Goal: Task Accomplishment & Management: Manage account settings

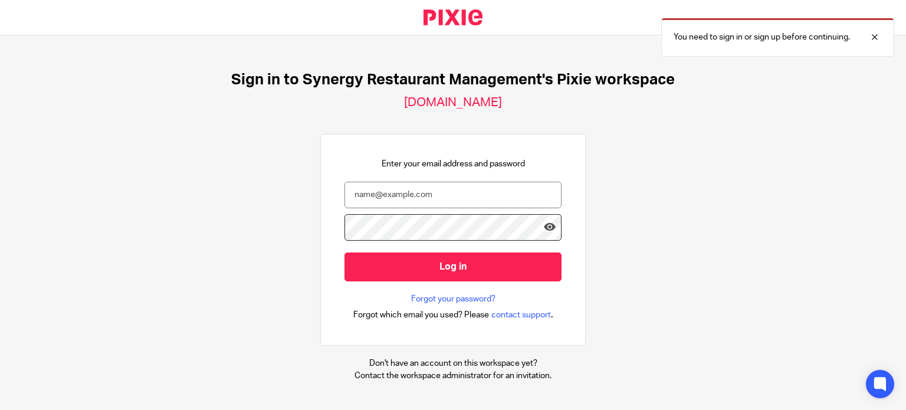
click at [0, 409] on nordpass-portal at bounding box center [0, 410] width 0 height 0
type input "[EMAIL_ADDRESS][DOMAIN_NAME]"
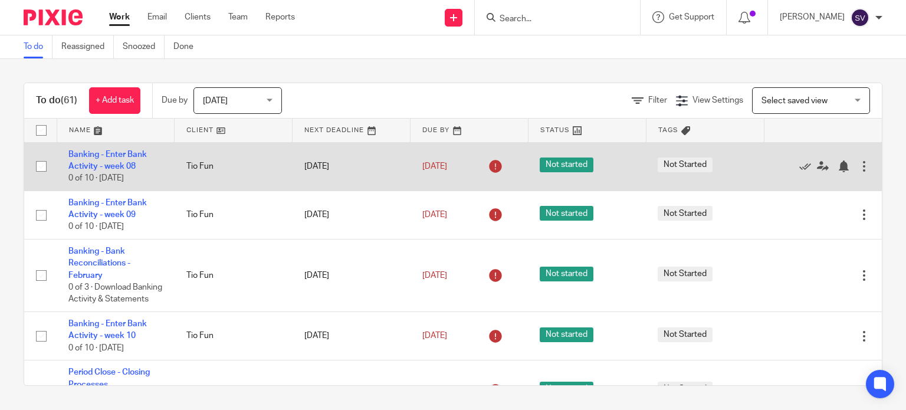
click at [42, 169] on input "checkbox" at bounding box center [41, 166] width 22 height 22
checkbox input "true"
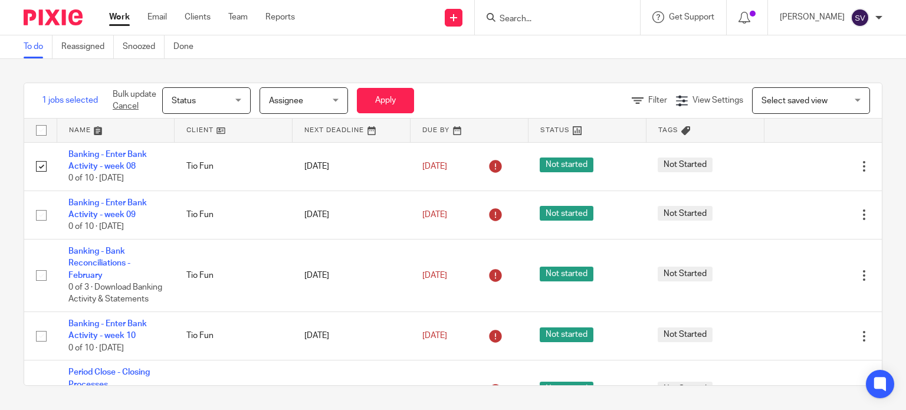
click at [39, 129] on input "checkbox" at bounding box center [41, 130] width 22 height 22
checkbox input "true"
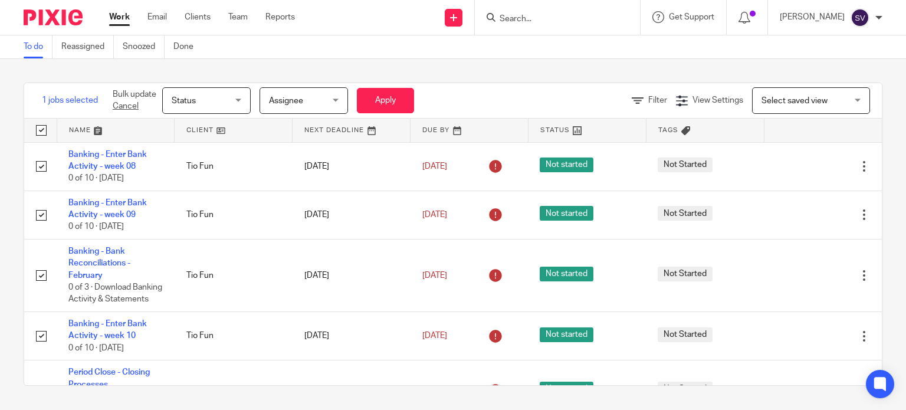
checkbox input "true"
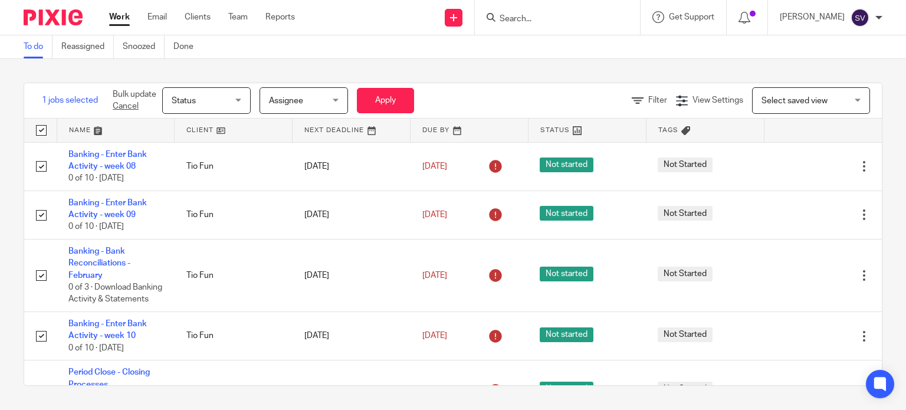
checkbox input "true"
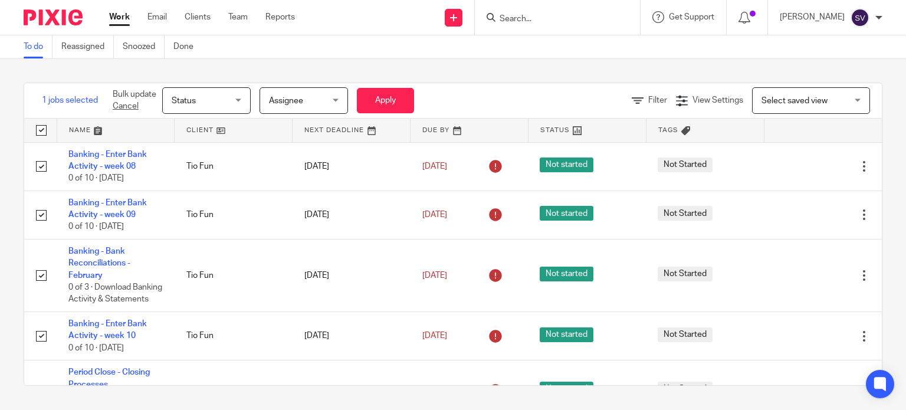
checkbox input "true"
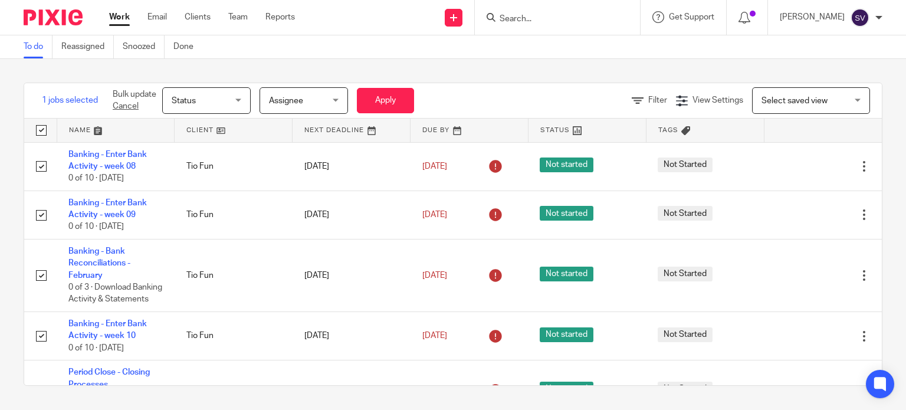
checkbox input "true"
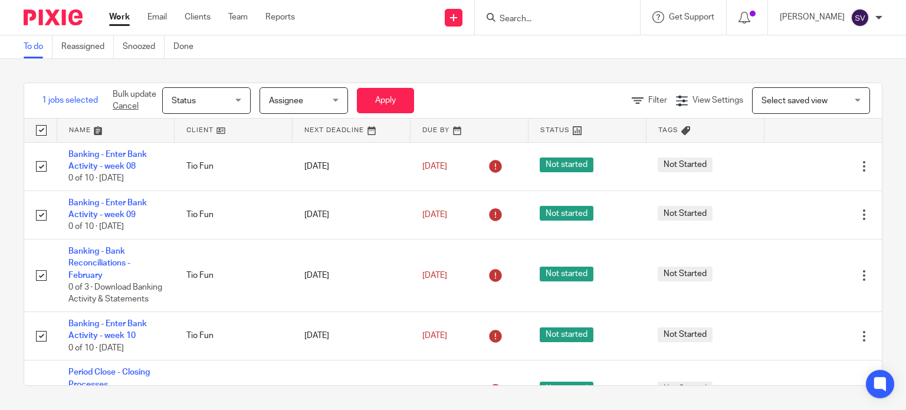
checkbox input "true"
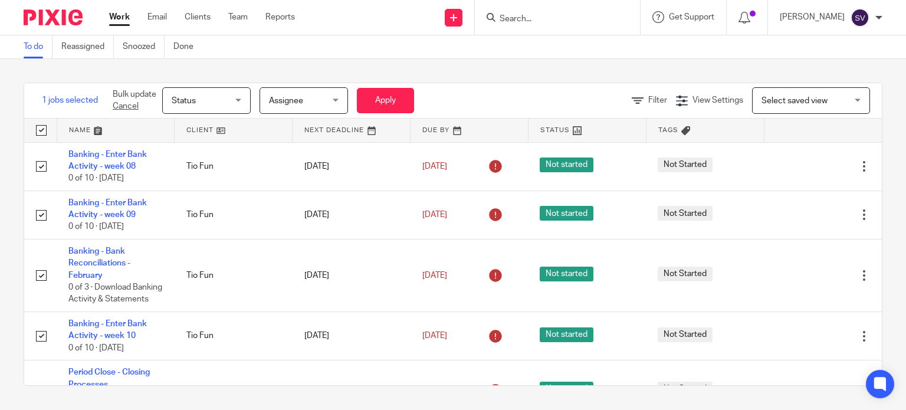
checkbox input "true"
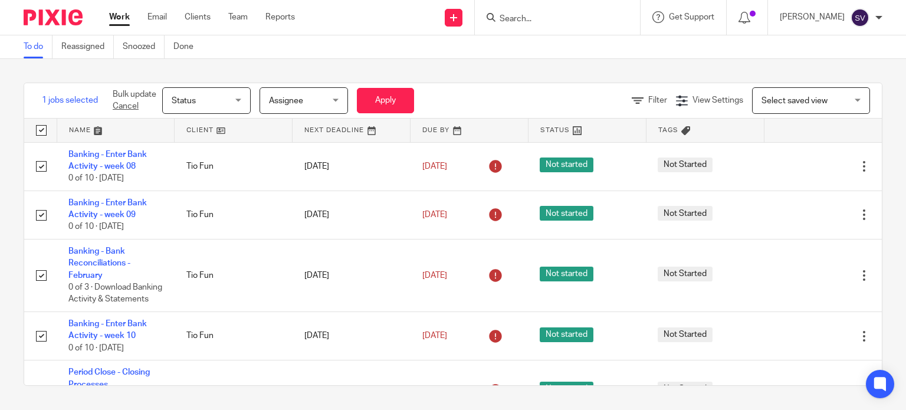
checkbox input "true"
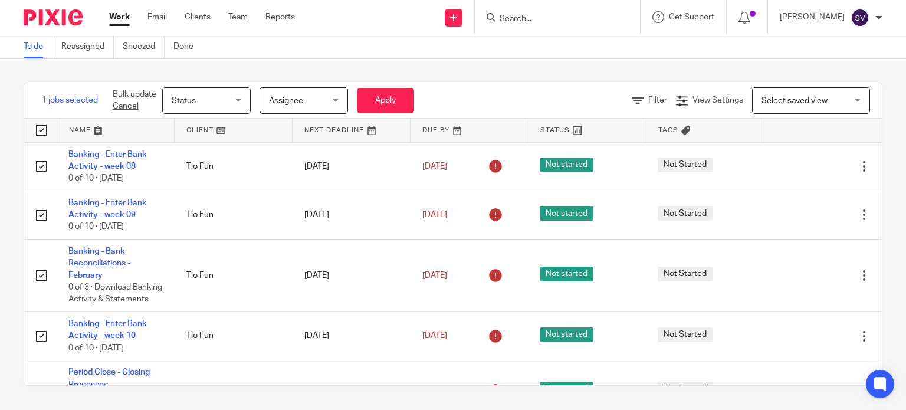
checkbox input "true"
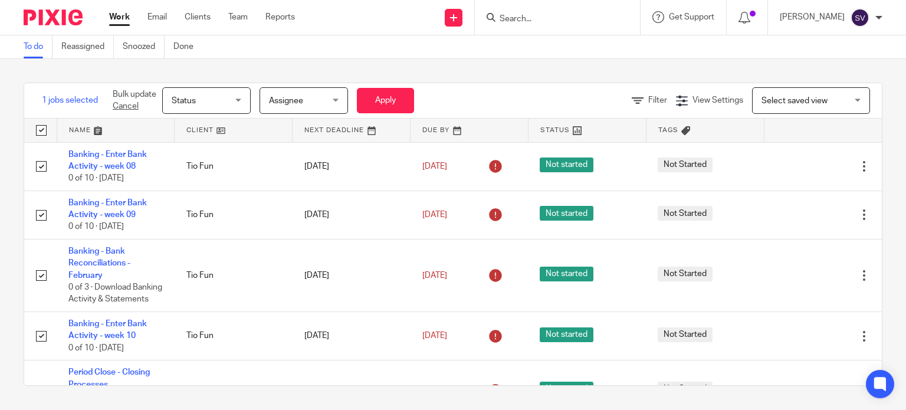
checkbox input "true"
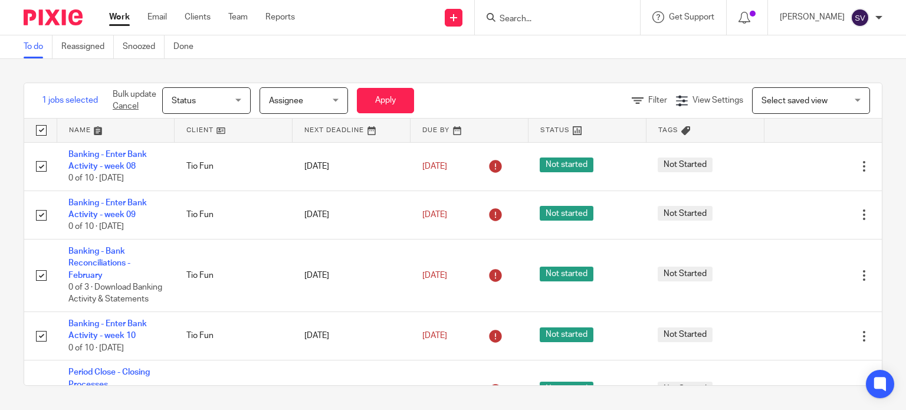
checkbox input "true"
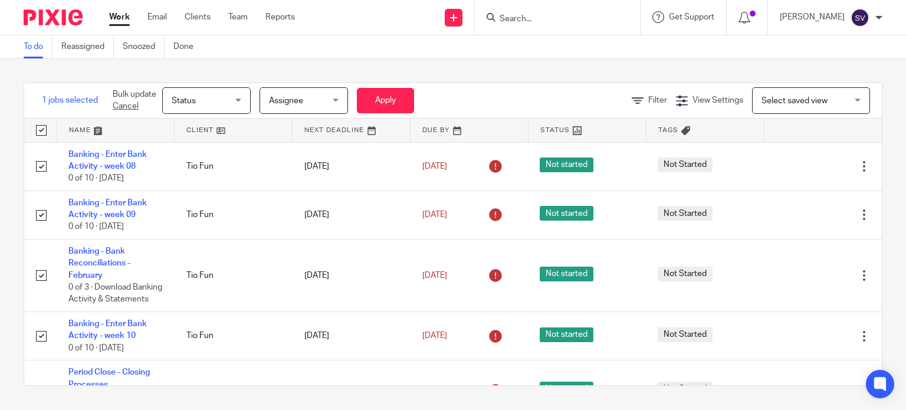
checkbox input "true"
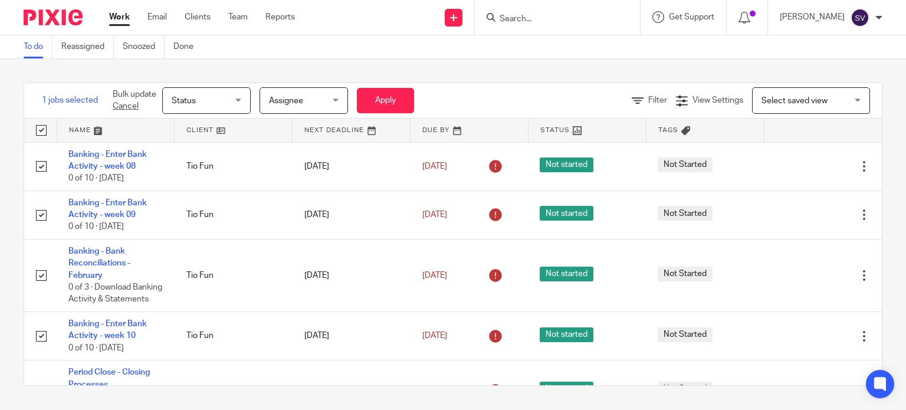
checkbox input "true"
